Goal: Information Seeking & Learning: Check status

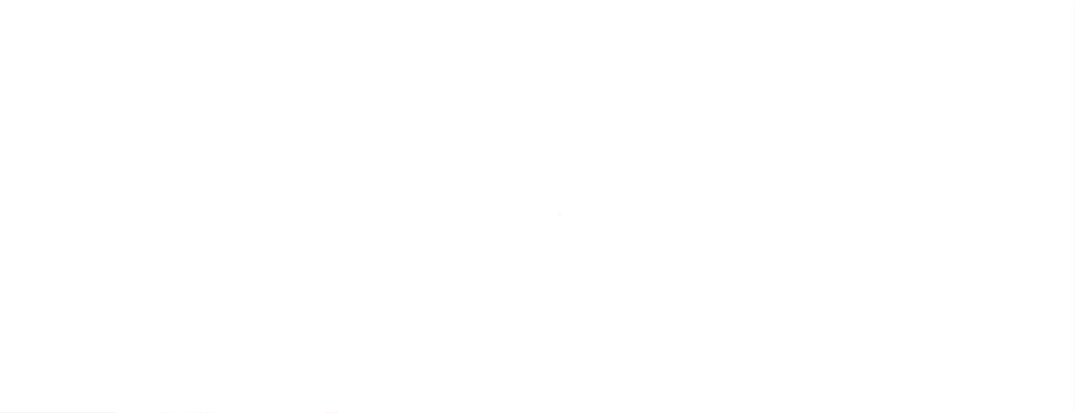
scroll to position [16, 0]
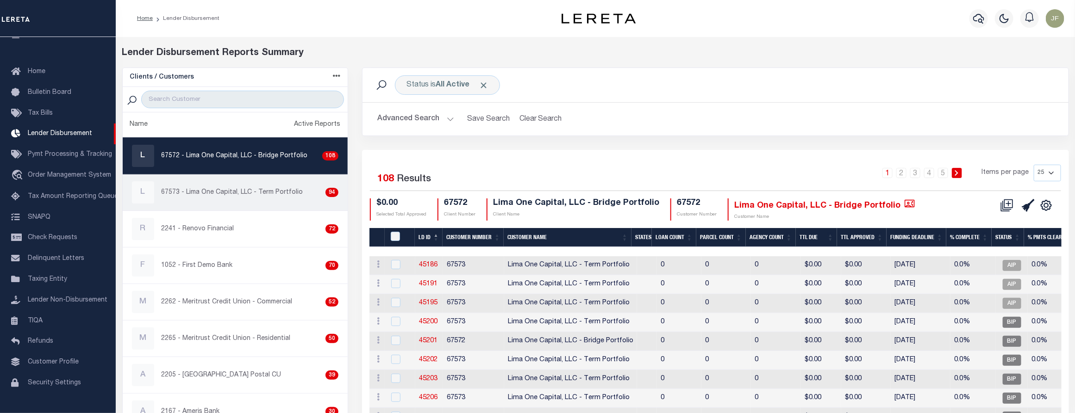
click at [274, 197] on p "67573 - Lima One Capital, LLC - Term Portfolio" at bounding box center [233, 193] width 142 height 10
checkbox input "true"
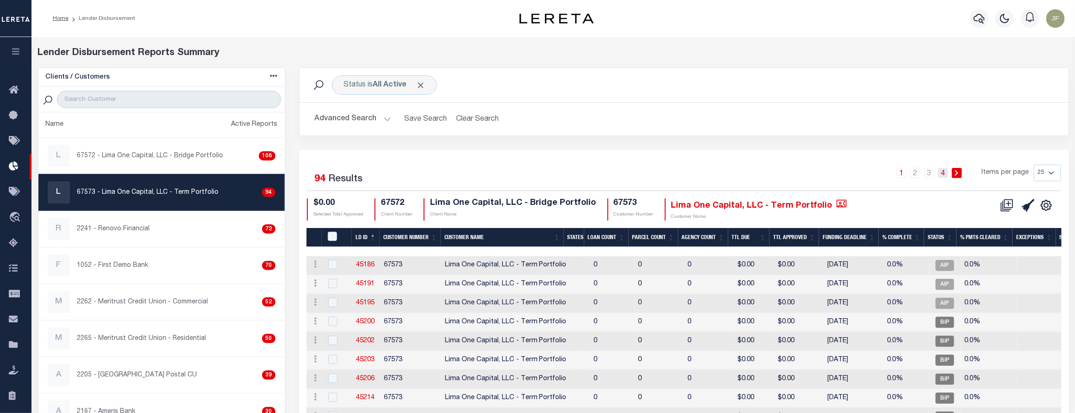
click at [943, 174] on link "4" at bounding box center [943, 173] width 10 height 10
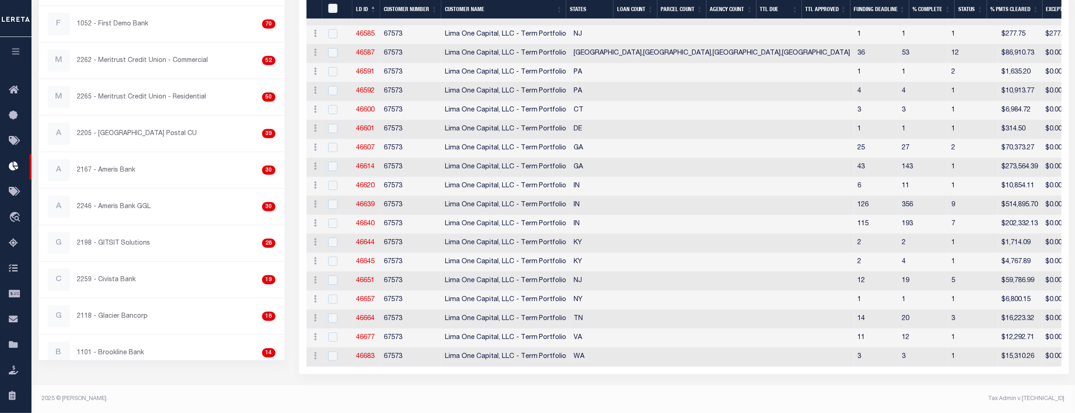
scroll to position [251, 0]
click at [369, 50] on link "46587" at bounding box center [365, 53] width 19 height 6
checkbox input "true"
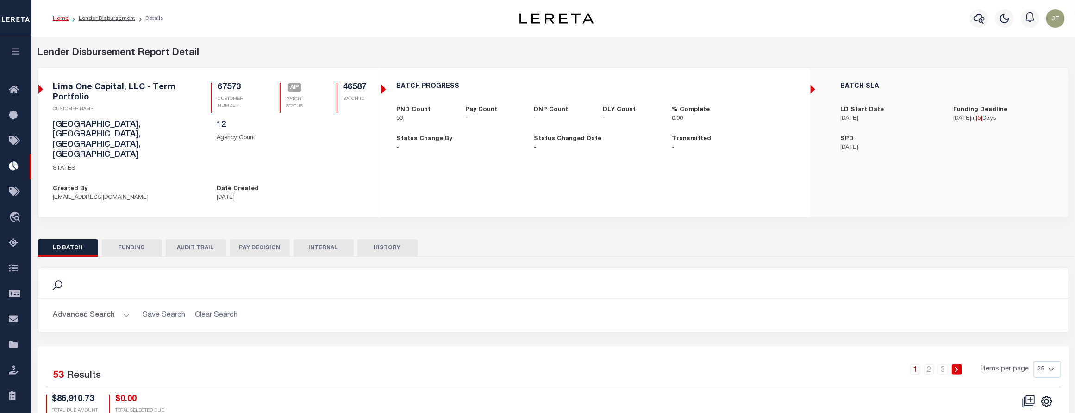
click at [124, 239] on button "FUNDING" at bounding box center [132, 248] width 60 height 18
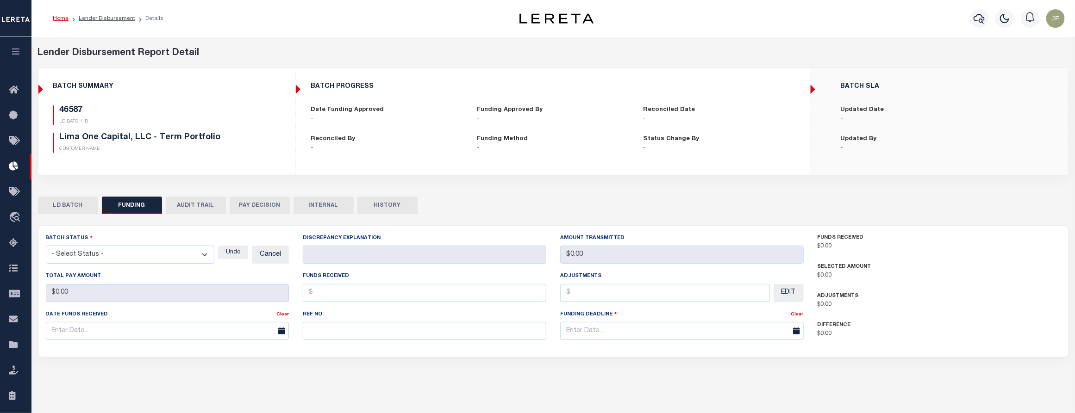
type input "$0"
type input "10/15/2025"
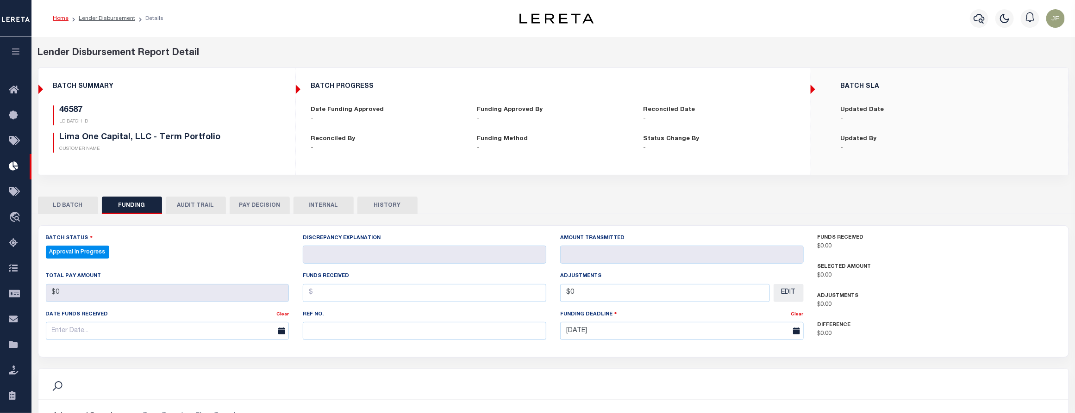
select select "100"
click at [58, 207] on button "LD BATCH" at bounding box center [68, 206] width 60 height 18
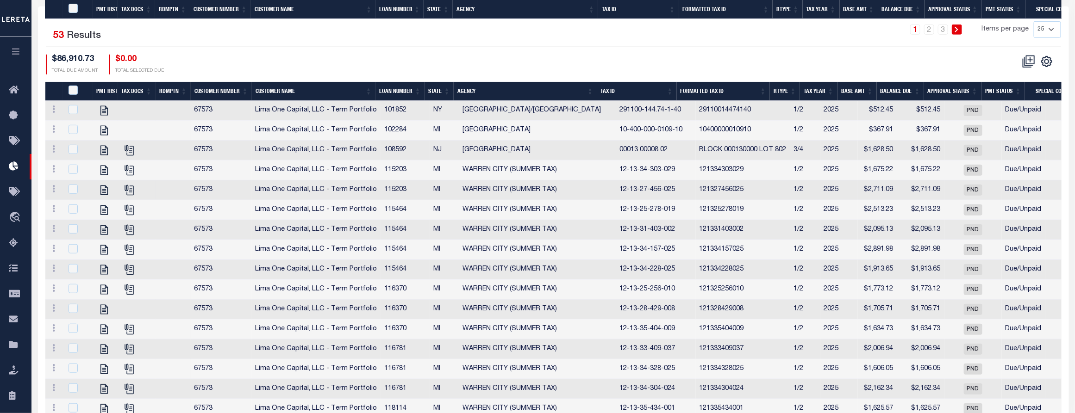
scroll to position [289, 0]
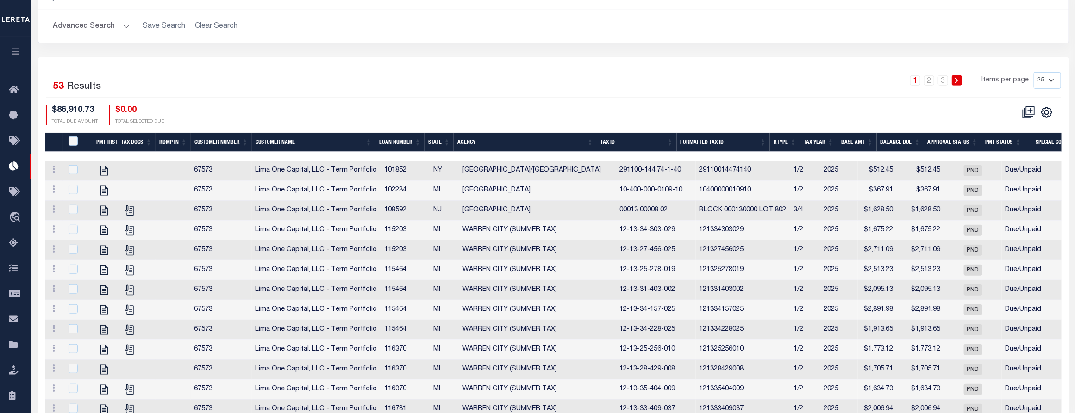
click at [542, 133] on th "Agency" at bounding box center [525, 142] width 143 height 19
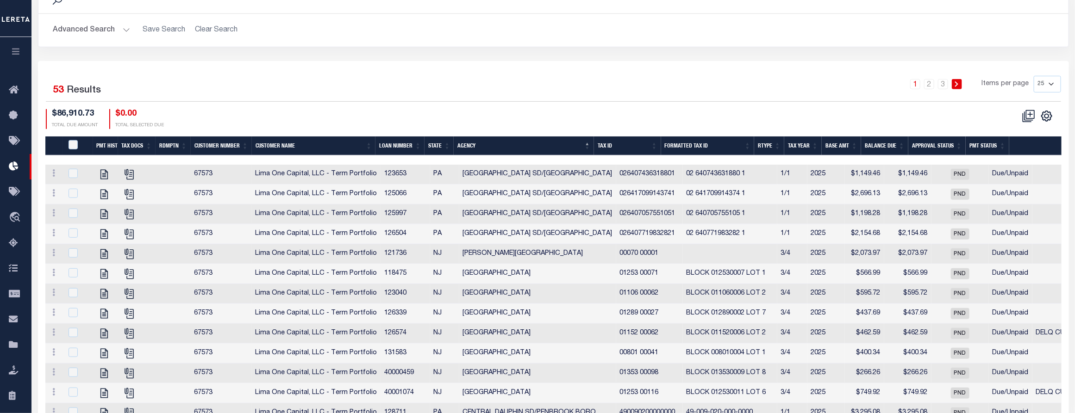
scroll to position [174, 0]
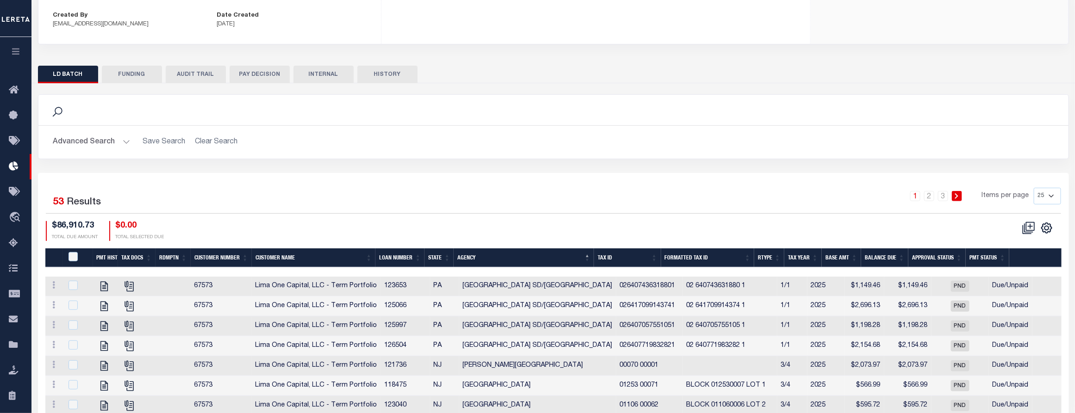
click at [194, 66] on button "AUDIT TRAIL" at bounding box center [196, 75] width 60 height 18
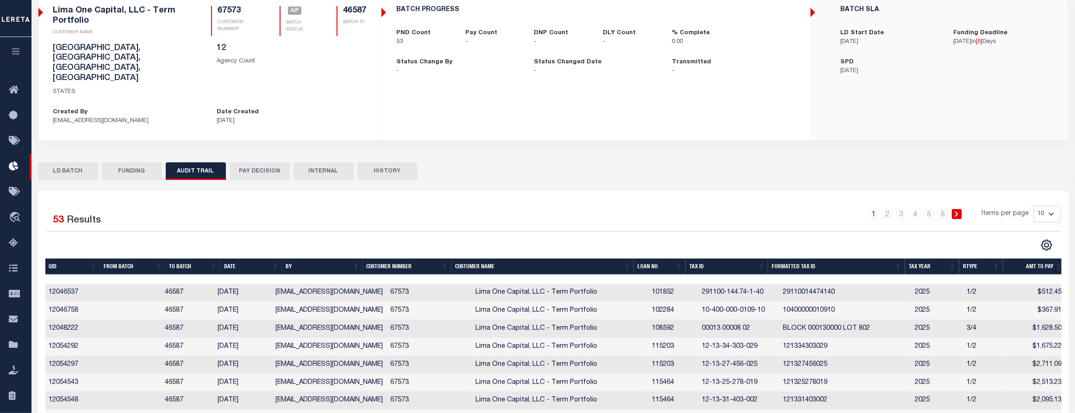
scroll to position [140, 0]
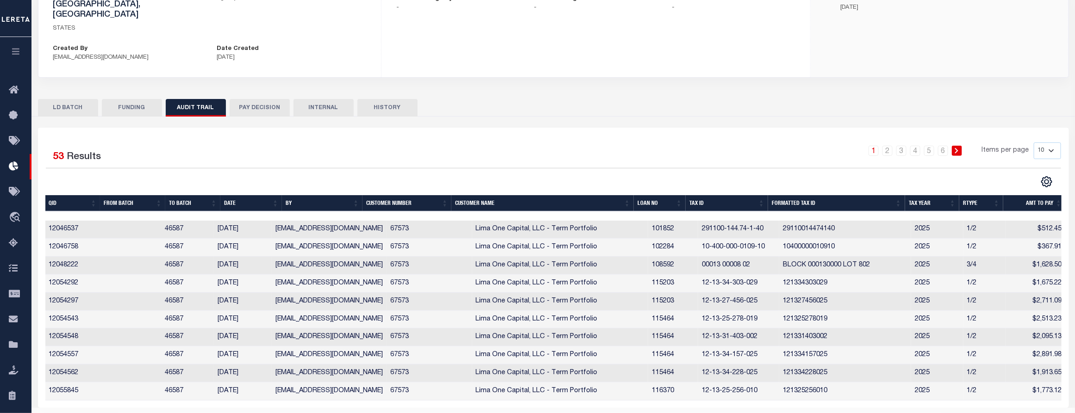
click at [714, 195] on th "Tax ID" at bounding box center [726, 203] width 82 height 16
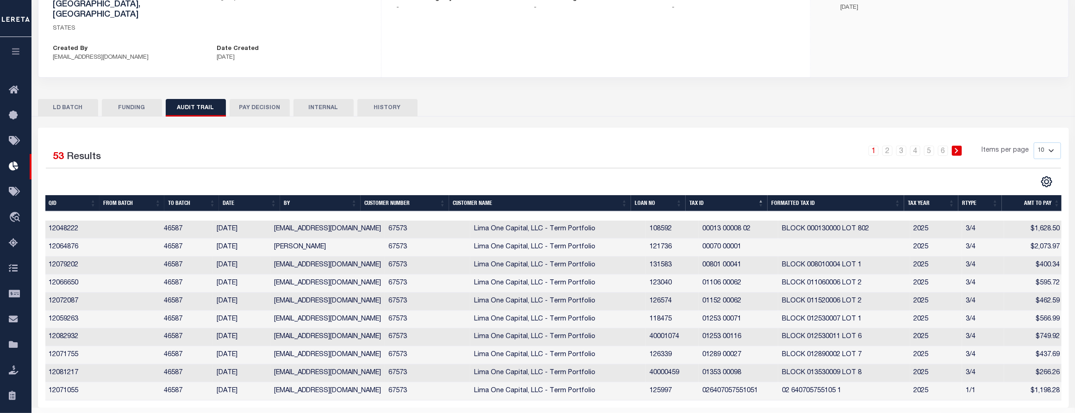
click at [236, 195] on th "Date" at bounding box center [249, 203] width 61 height 16
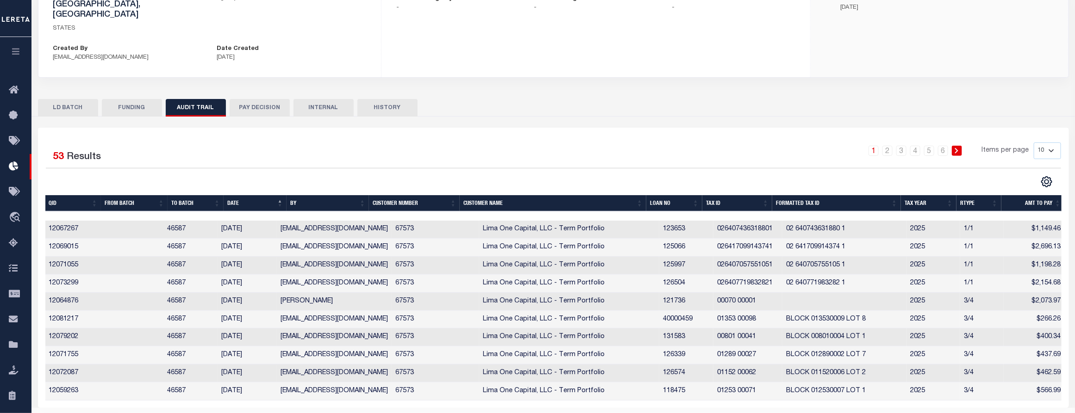
click at [251, 195] on th "Date" at bounding box center [255, 203] width 63 height 16
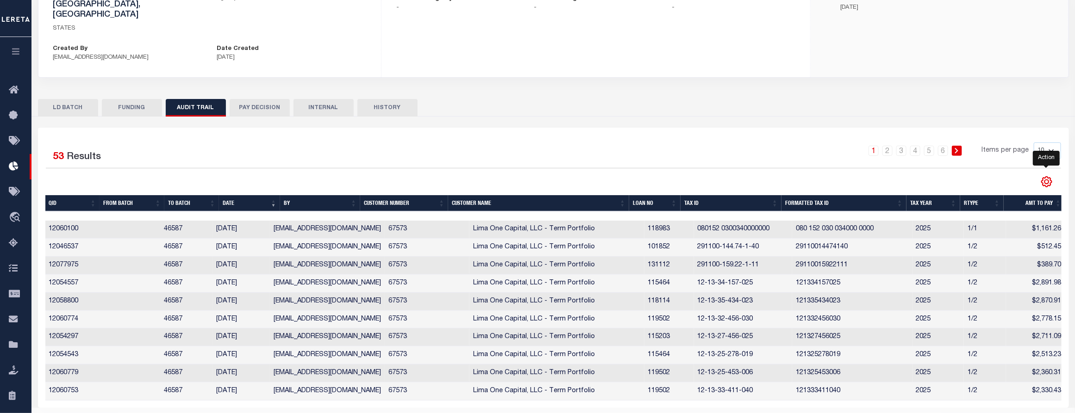
click at [1044, 176] on icon "" at bounding box center [1046, 182] width 12 height 12
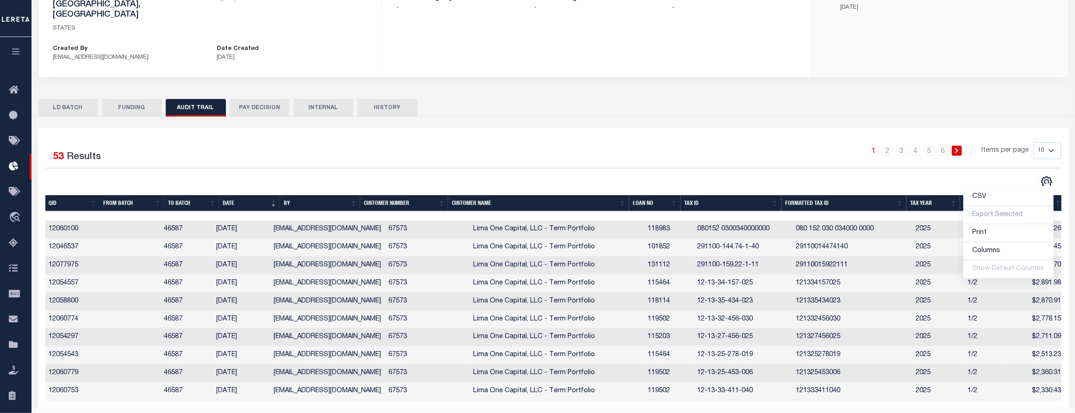
click at [739, 143] on div "Selected 53 Results 1 2 3 4 5 6 Items per page 10 25 50 100" at bounding box center [553, 156] width 1015 height 26
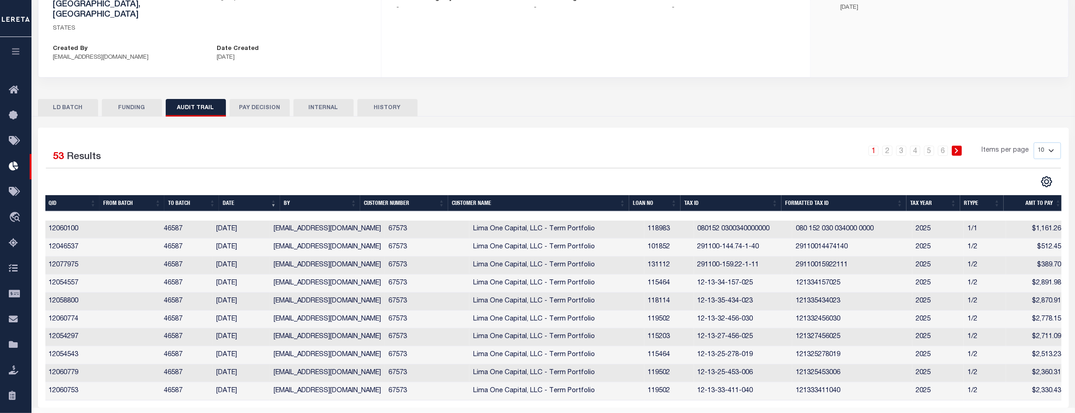
click at [727, 195] on th "Tax ID" at bounding box center [730, 203] width 101 height 16
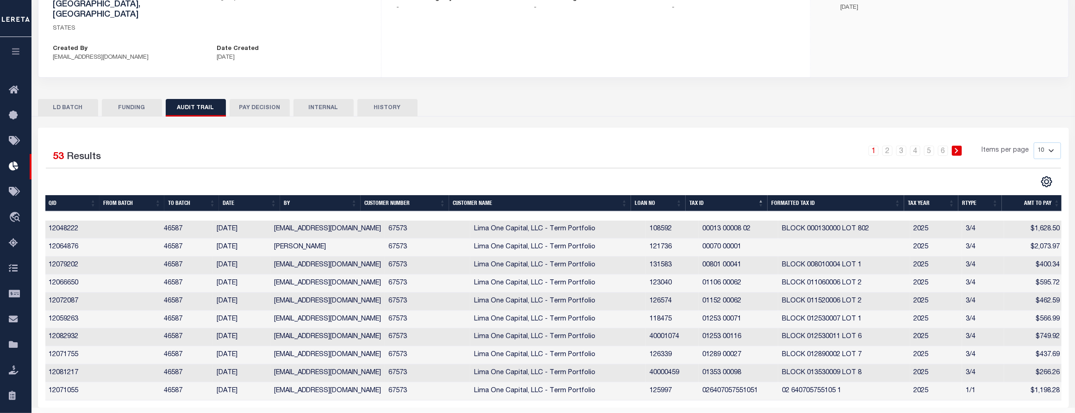
click at [647, 195] on th "Loan No" at bounding box center [658, 203] width 55 height 16
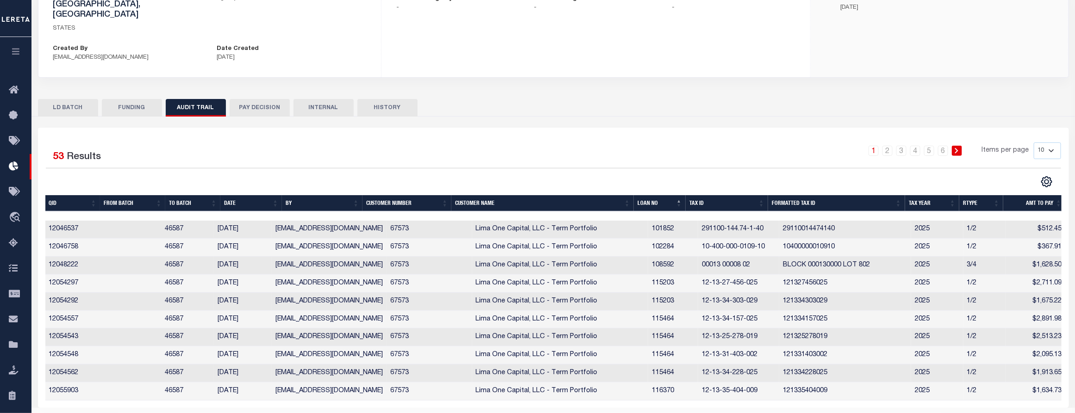
click at [1044, 143] on select "10 25 50 100" at bounding box center [1047, 151] width 27 height 17
select select "100"
click at [1034, 143] on select "10 25 50 100" at bounding box center [1047, 151] width 27 height 17
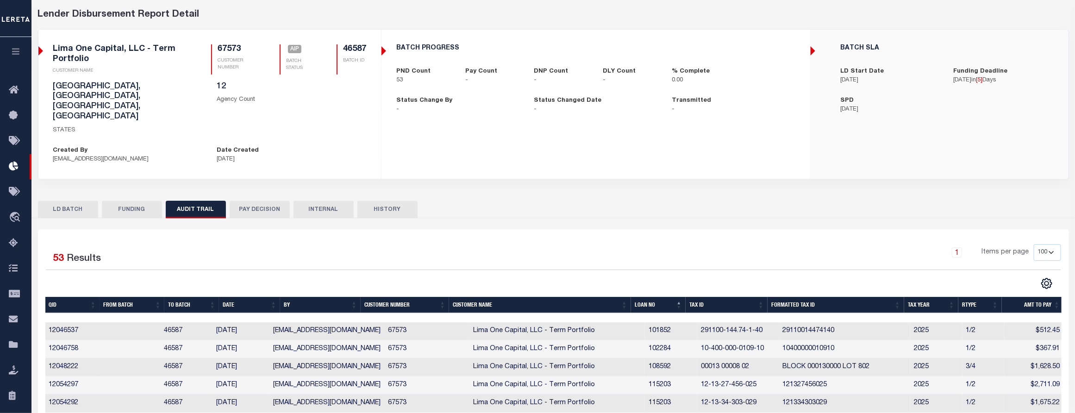
scroll to position [0, 0]
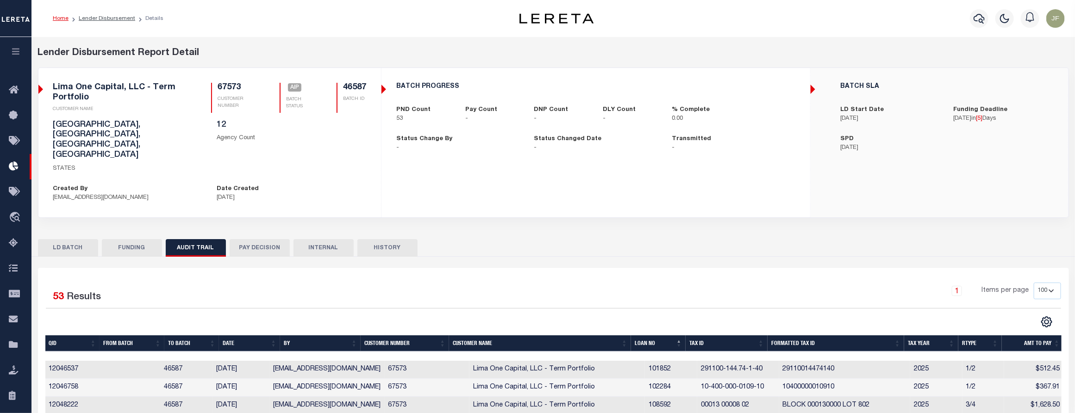
click at [253, 239] on button "PAY DECISION" at bounding box center [260, 248] width 60 height 18
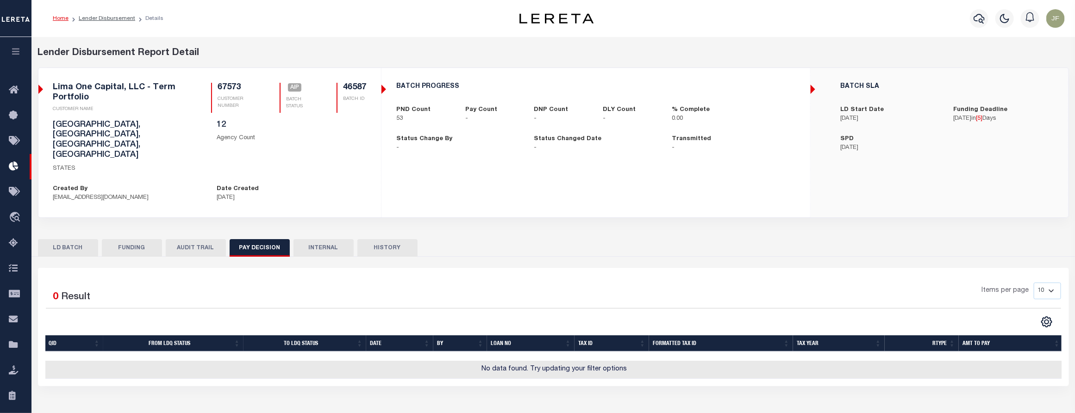
click at [384, 239] on button "HISTORY" at bounding box center [387, 248] width 60 height 18
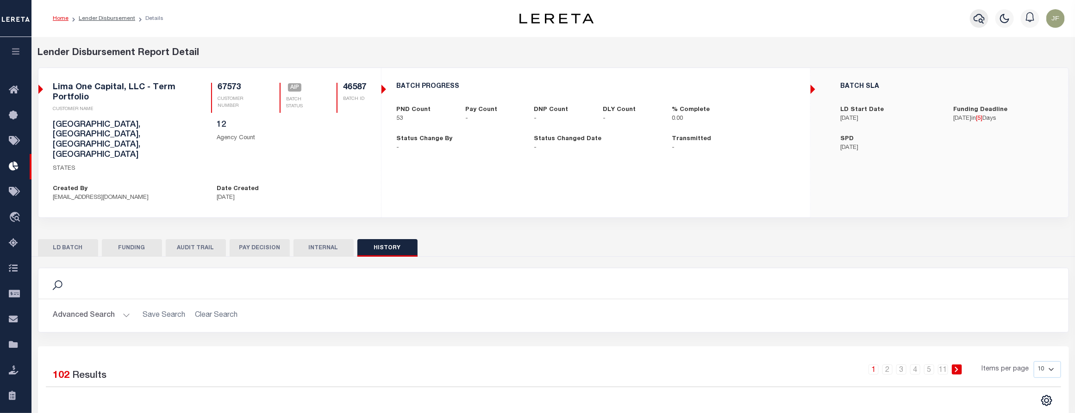
click at [972, 17] on button "button" at bounding box center [979, 18] width 19 height 19
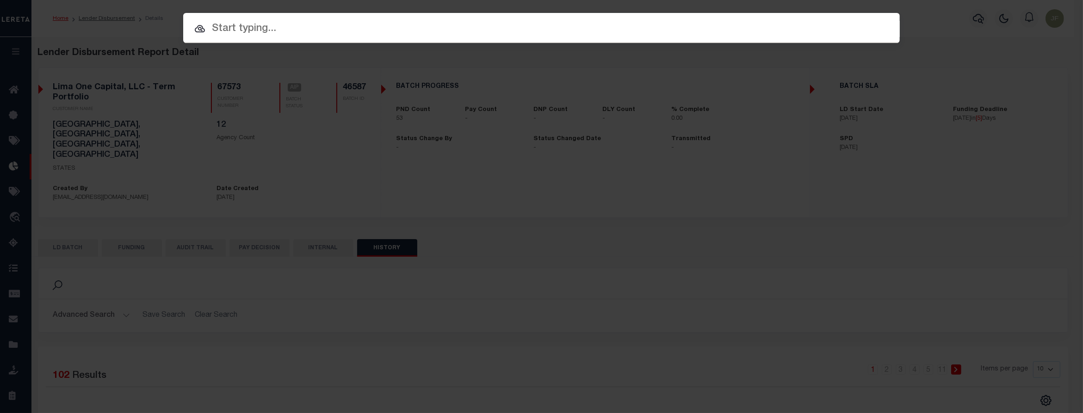
paste input "126574"
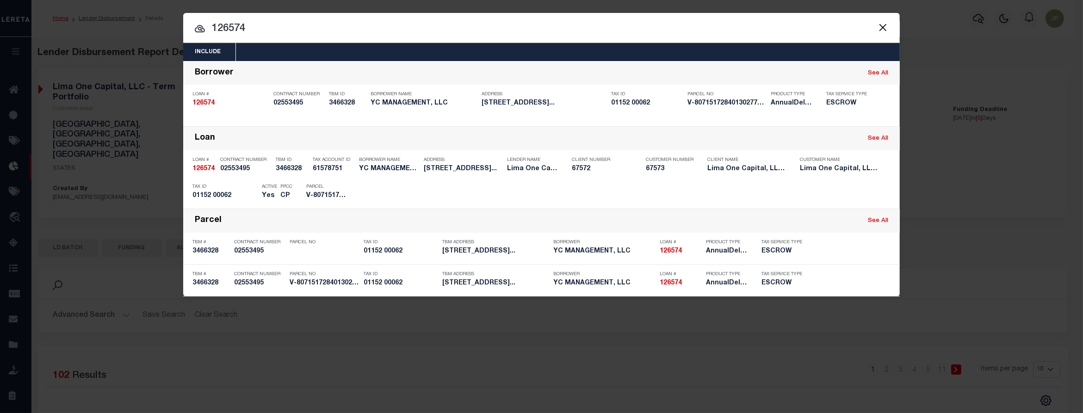
type input "126574"
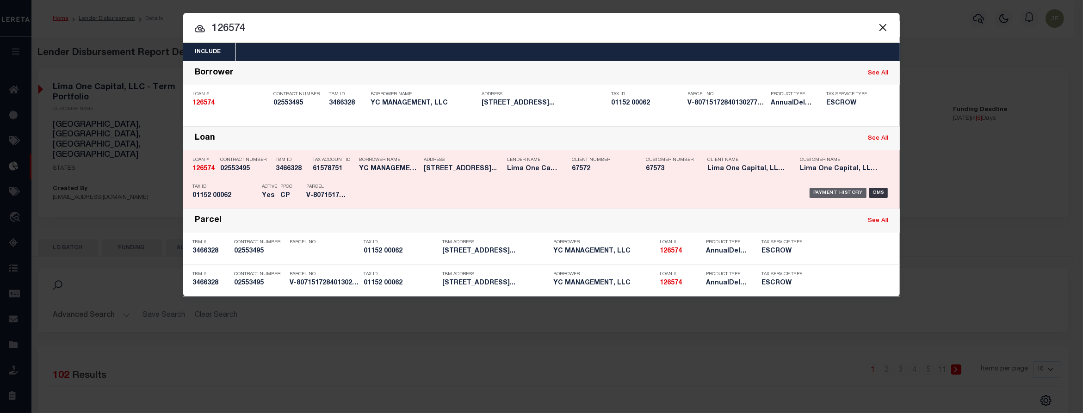
click at [846, 191] on div "Payment History" at bounding box center [838, 193] width 57 height 10
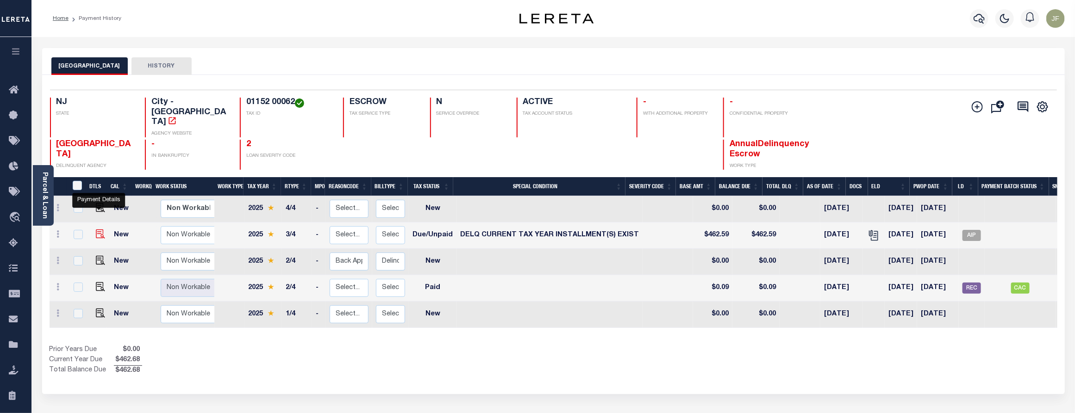
click at [100, 230] on img "" at bounding box center [100, 234] width 9 height 9
checkbox input "true"
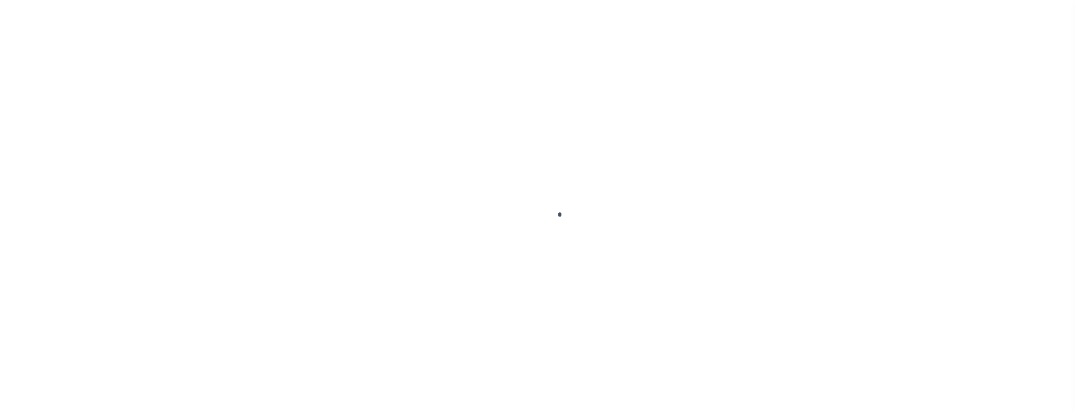
checkbox input "false"
type textarea "Lereta responsible for P&I $6.78 good thru 10/31/25 Originally batched DTS, DP,…"
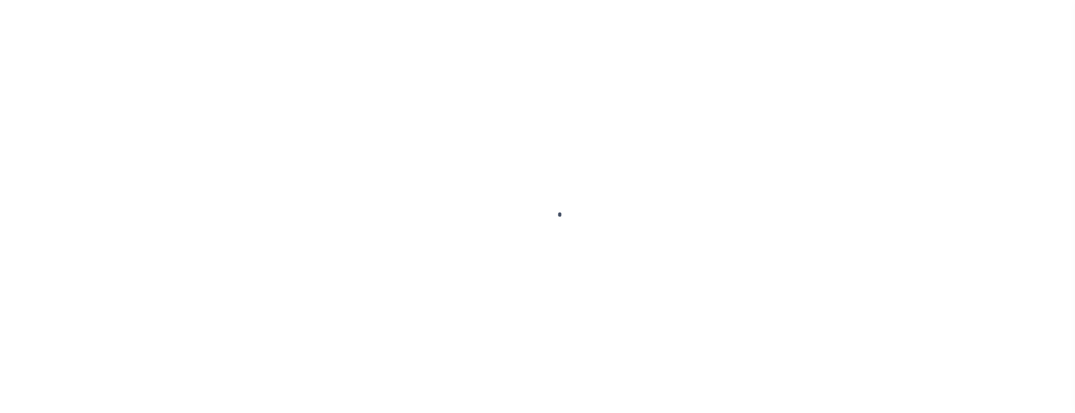
type input "00024086"
type input "[DATE]"
select select "DUE"
select select "17"
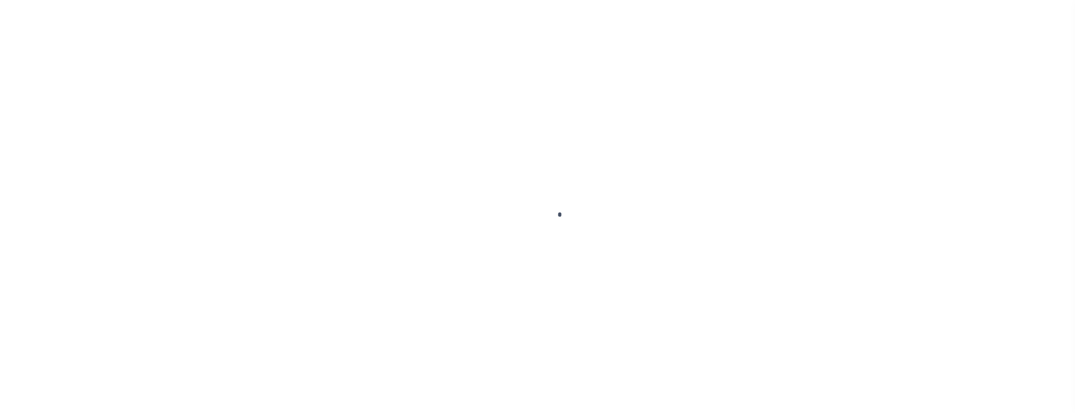
type input "2"
type input "$462.59"
